Goal: Information Seeking & Learning: Understand process/instructions

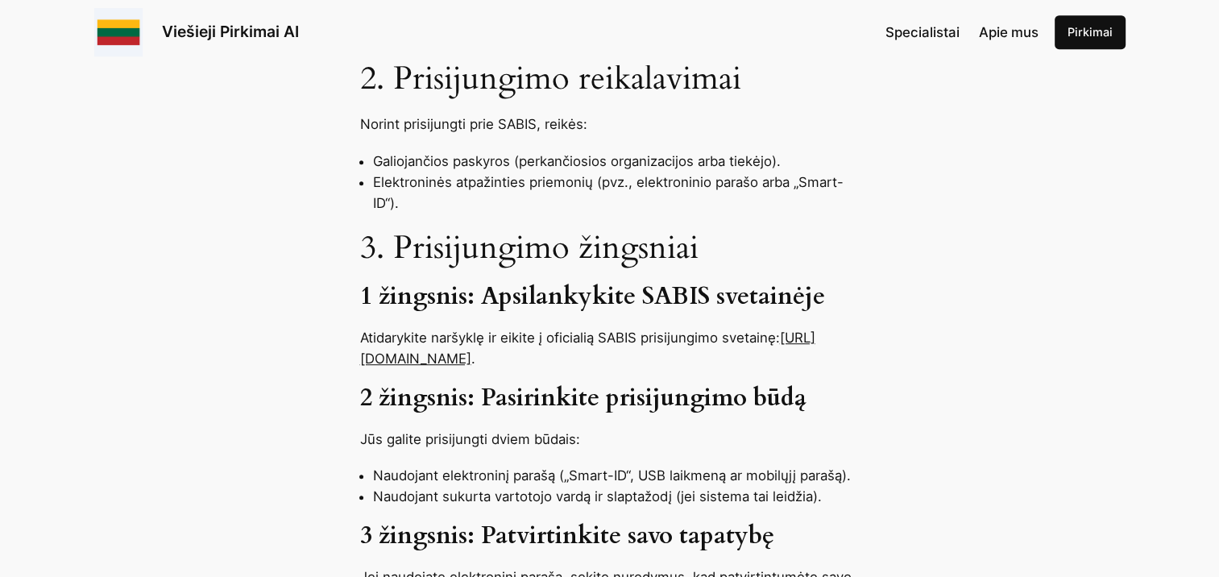
scroll to position [1047, 0]
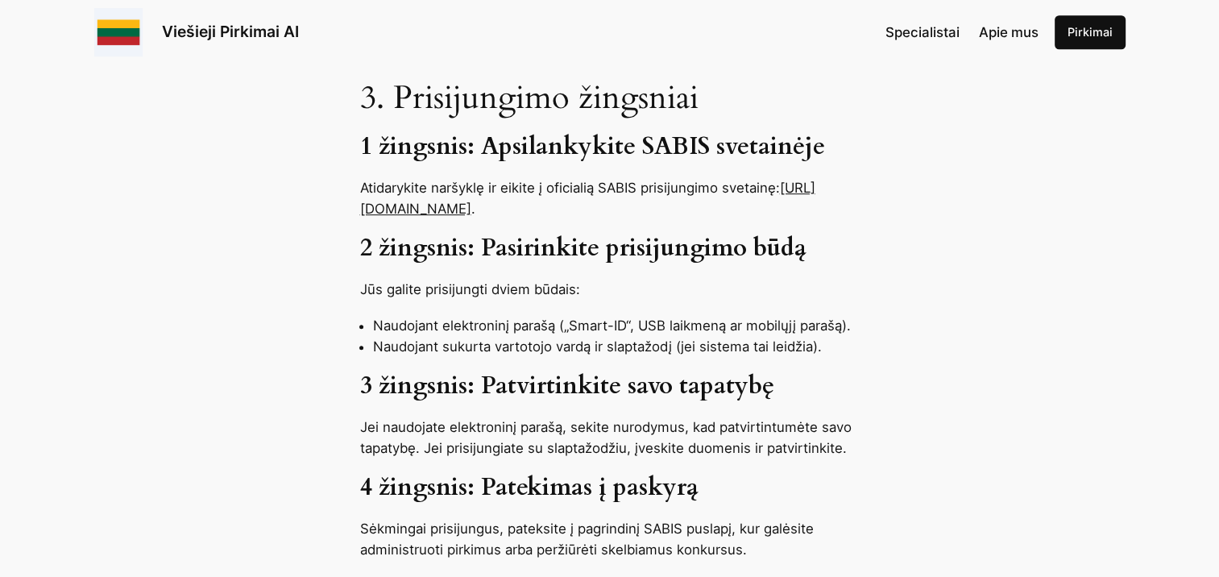
click at [495, 180] on link "[URL][DOMAIN_NAME]" at bounding box center [587, 198] width 455 height 37
click at [445, 177] on p "Atidarykite naršyklę ir eikite į oficialią SABIS prisijungimo svetainę: [URL][D…" at bounding box center [609, 198] width 499 height 42
drag, startPoint x: 560, startPoint y: 167, endPoint x: 371, endPoint y: 172, distance: 188.6
click at [371, 177] on p "Atidarykite naršyklę ir eikite į oficialią SABIS prisijungimo svetainę: [URL][D…" at bounding box center [609, 198] width 499 height 42
click at [577, 177] on p "Atidarykite naršyklę ir eikite į oficialią SABIS prisijungimo svetainę: [URL][D…" at bounding box center [609, 198] width 499 height 42
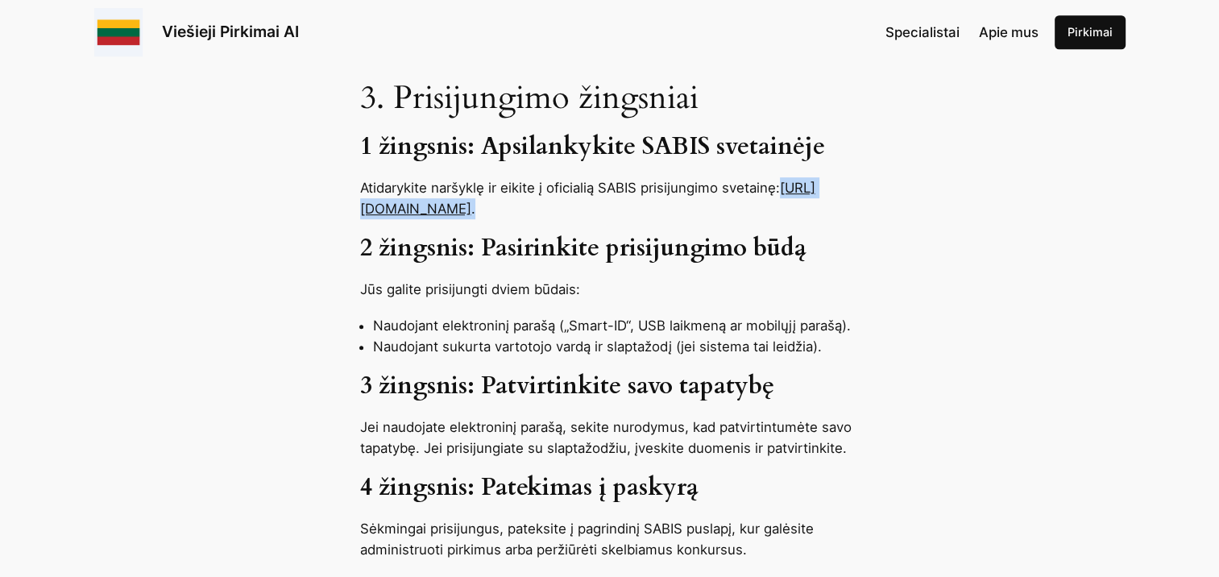
drag, startPoint x: 566, startPoint y: 171, endPoint x: 383, endPoint y: 183, distance: 184.1
click at [383, 183] on div "SABIS – tai Lietuvos viešųjų pirkimų sistema, naudojama tiek perkančiųjų organi…" at bounding box center [609, 485] width 1219 height 1649
click at [384, 180] on link "[URL][DOMAIN_NAME]" at bounding box center [587, 198] width 455 height 37
drag, startPoint x: 367, startPoint y: 174, endPoint x: 211, endPoint y: 203, distance: 158.9
click at [207, 202] on div "SABIS – tai Lietuvos viešųjų pirkimų sistema, naudojama tiek perkančiųjų organi…" at bounding box center [609, 485] width 1219 height 1649
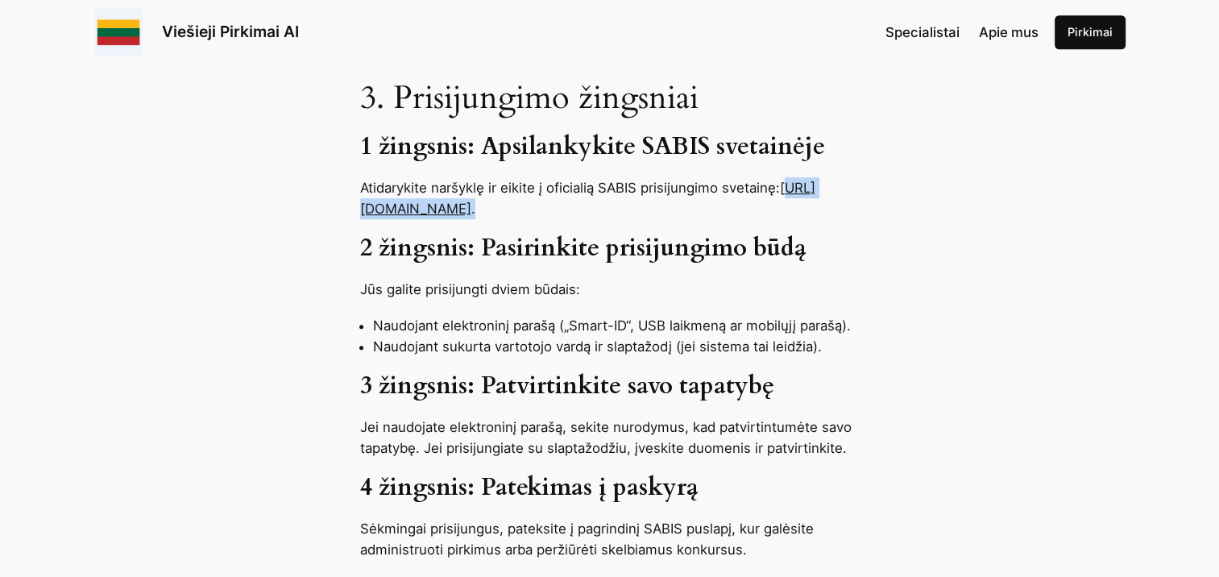
drag, startPoint x: 569, startPoint y: 164, endPoint x: 364, endPoint y: 175, distance: 204.9
click at [364, 177] on p "Atidarykite naršyklę ir eikite į oficialią SABIS prisijungimo svetainę: [URL][D…" at bounding box center [609, 198] width 499 height 42
